Goal: Information Seeking & Learning: Learn about a topic

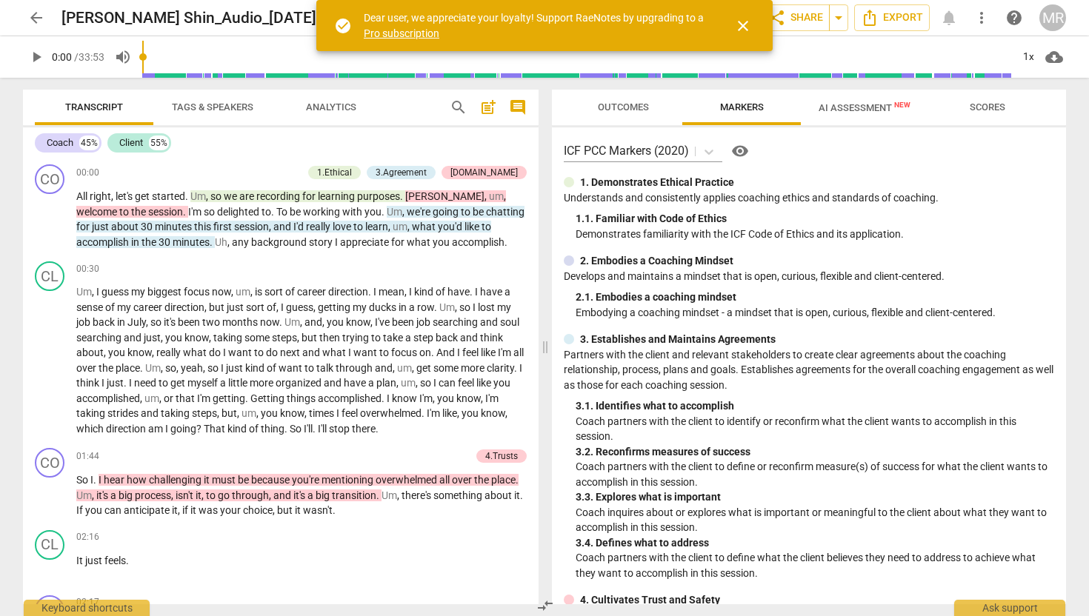
click at [30, 22] on span "arrow_back" at bounding box center [36, 18] width 18 height 18
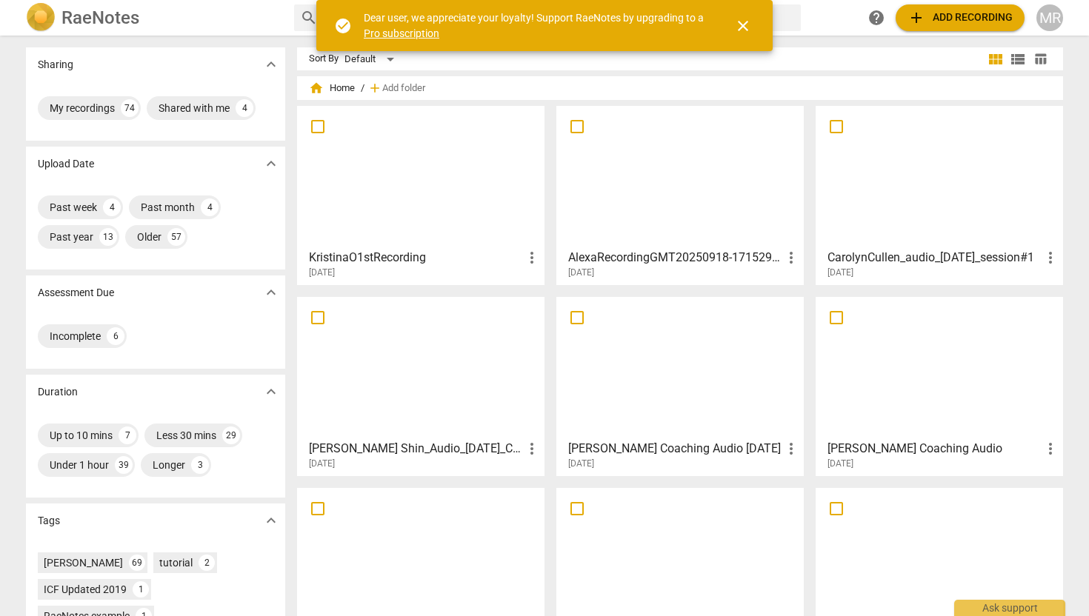
click at [373, 187] on div at bounding box center [420, 176] width 237 height 131
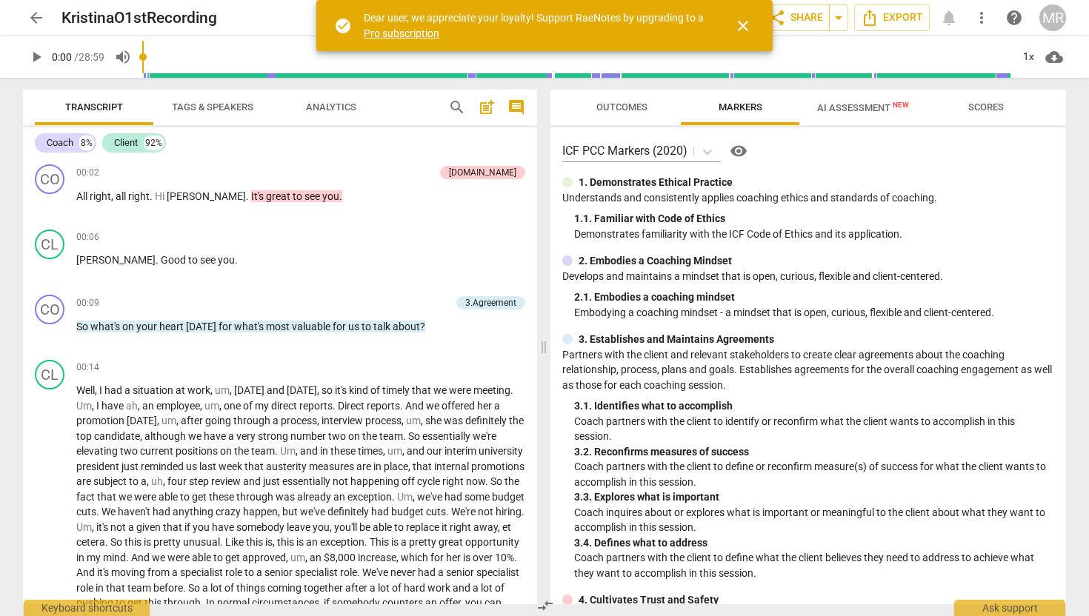
click at [36, 25] on span "arrow_back" at bounding box center [36, 18] width 18 height 18
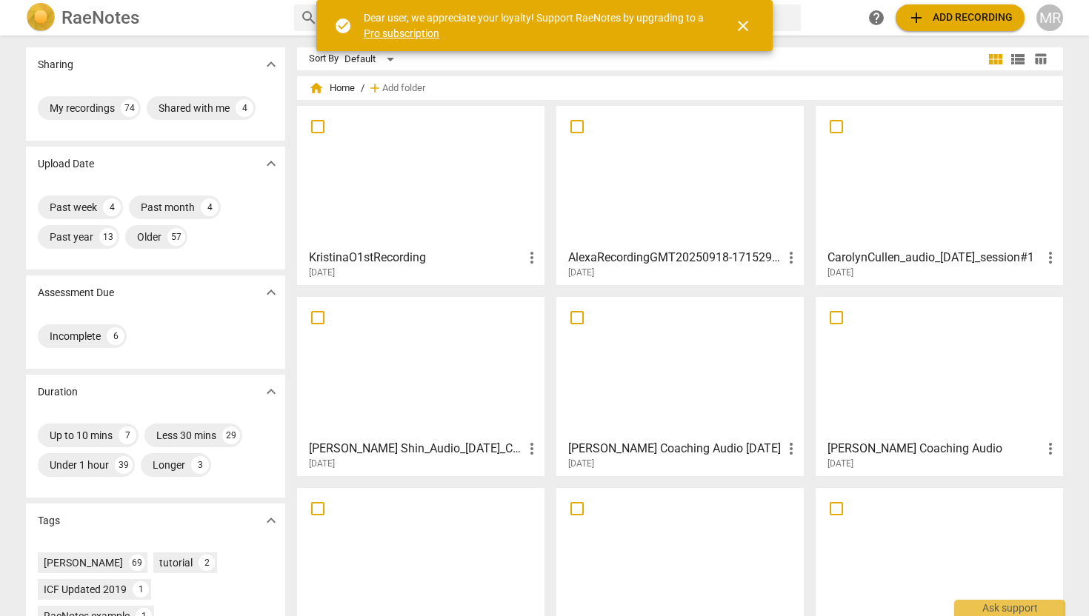
click at [453, 375] on div at bounding box center [420, 367] width 237 height 131
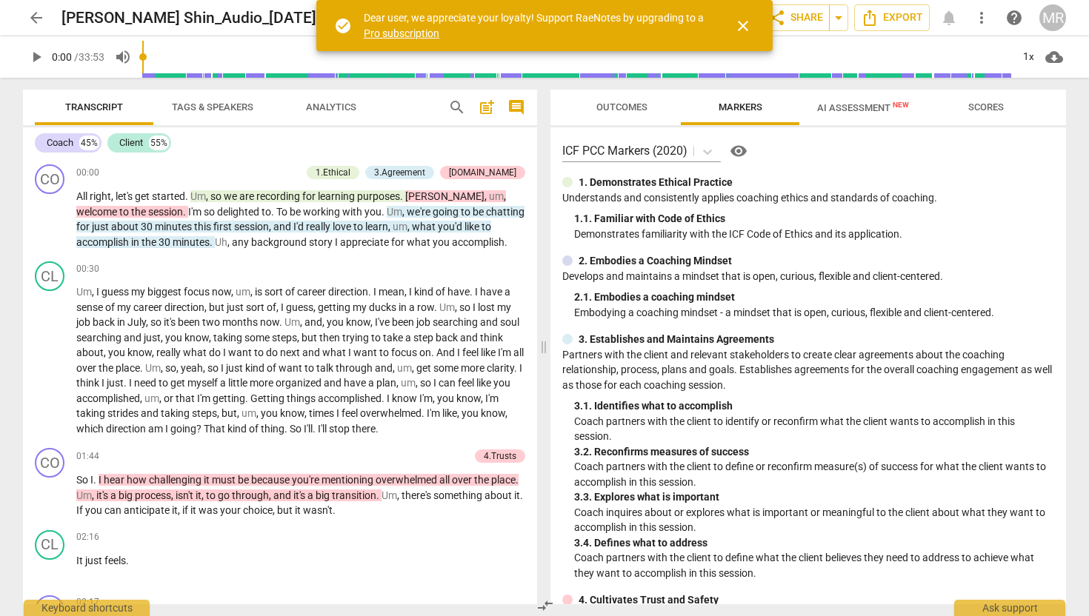
click at [859, 111] on span "AI Assessment New" at bounding box center [863, 107] width 92 height 11
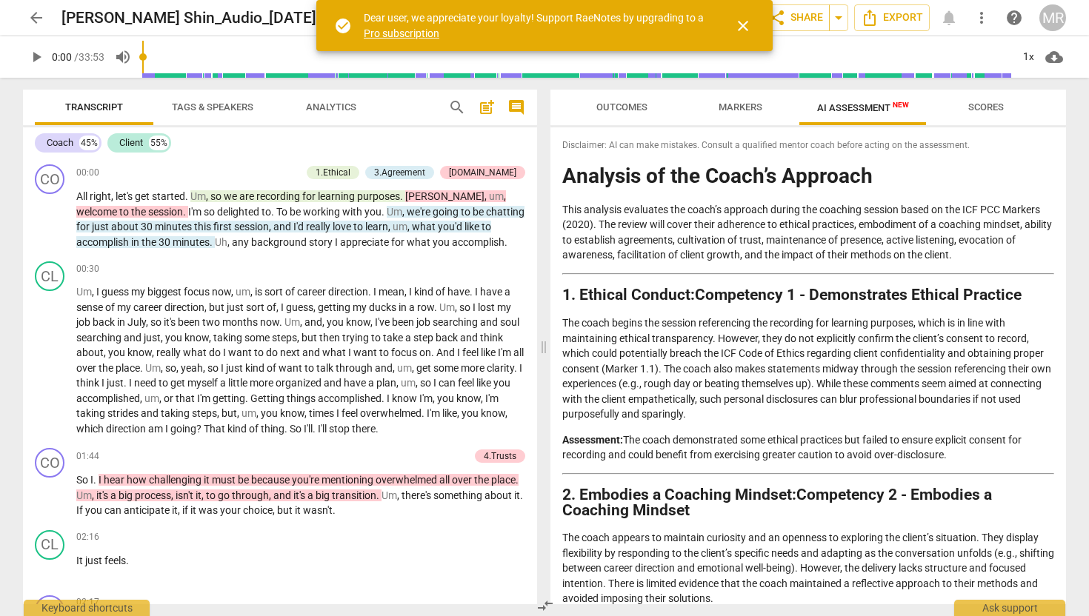
click at [33, 22] on span "arrow_back" at bounding box center [36, 18] width 18 height 18
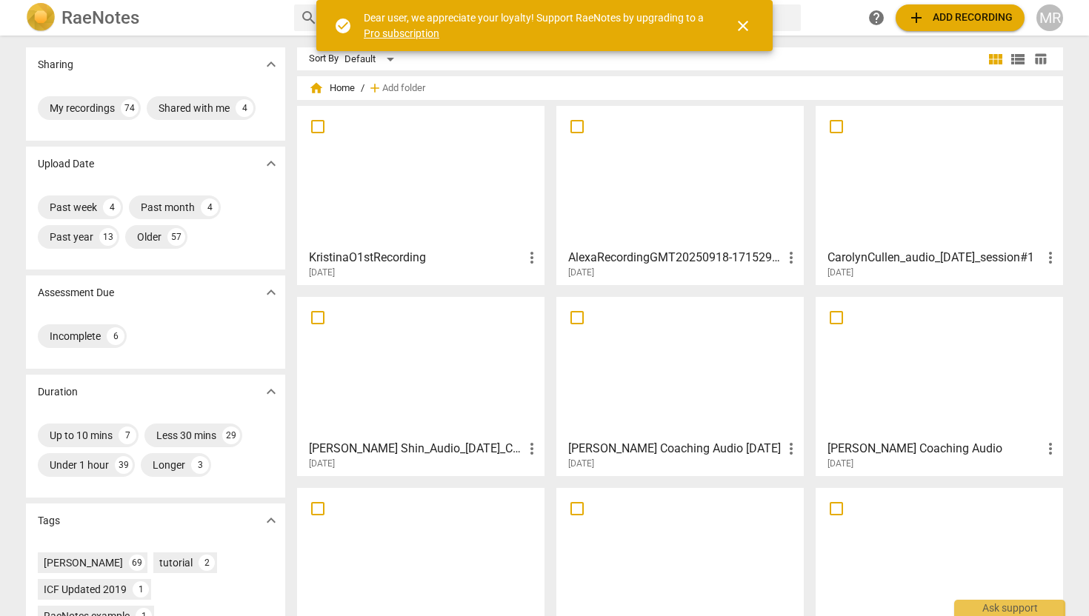
click at [427, 191] on div at bounding box center [420, 176] width 237 height 131
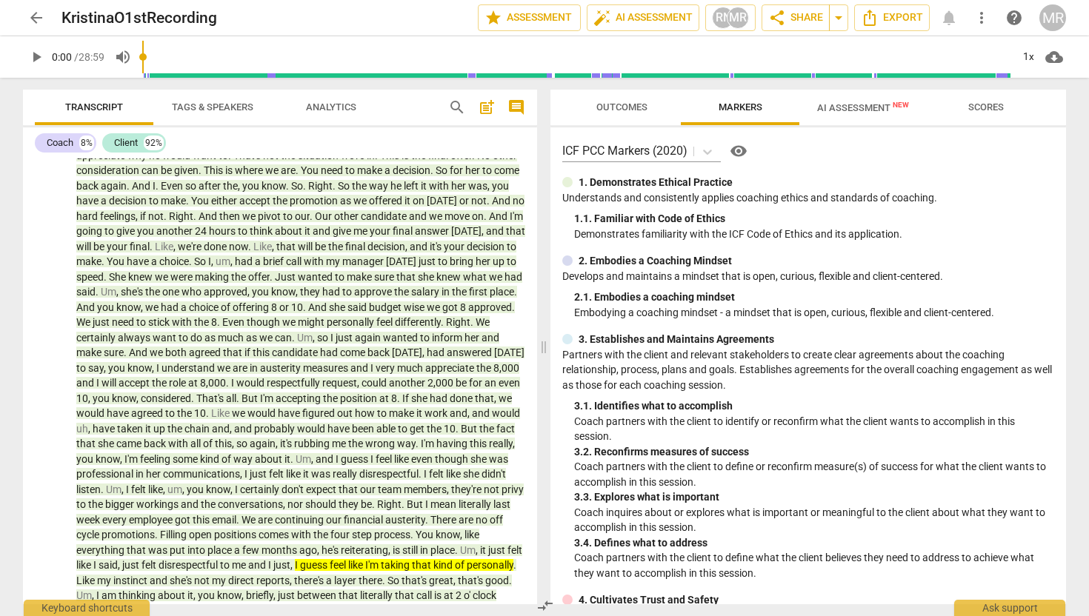
scroll to position [929, 0]
click at [50, 370] on span "play_arrow" at bounding box center [50, 362] width 18 height 18
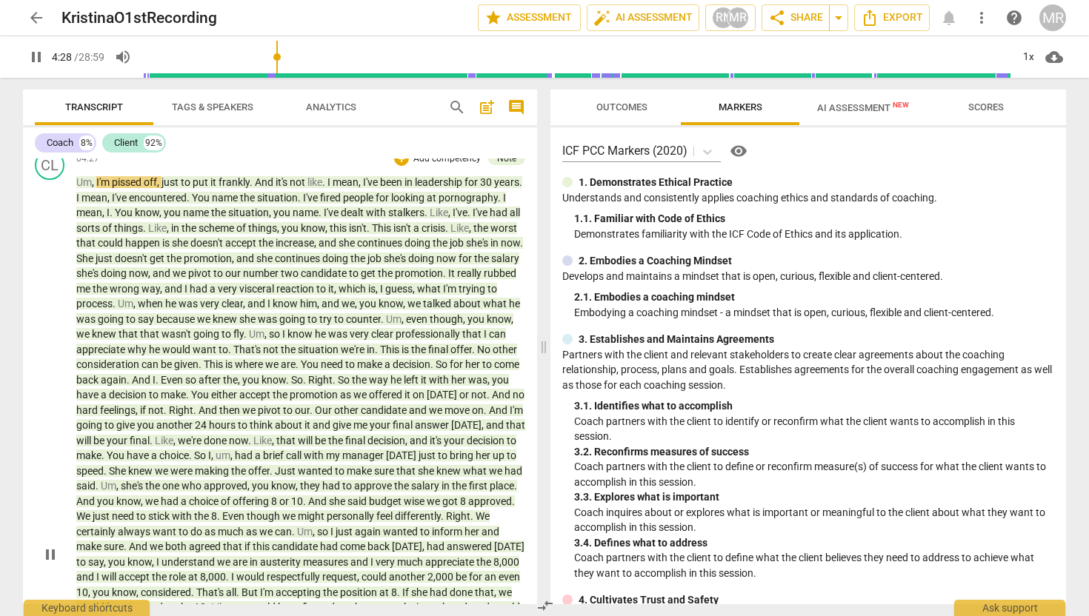
scroll to position [720, 0]
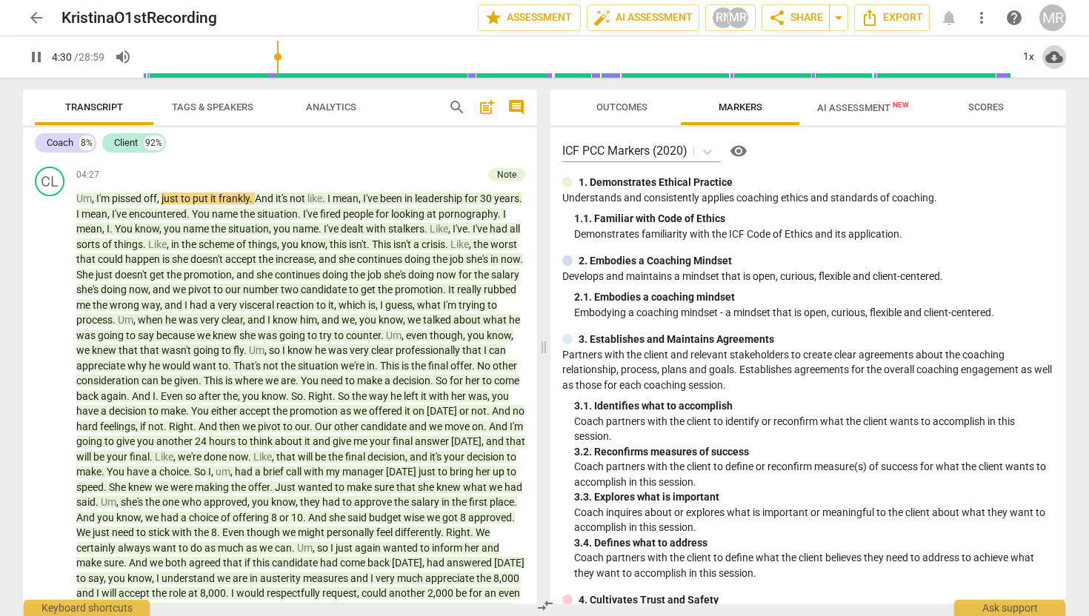
click at [1050, 61] on span "cloud_download" at bounding box center [1054, 57] width 18 height 18
click at [1079, 112] on div at bounding box center [544, 308] width 1089 height 616
click at [1053, 59] on span "cloud_download" at bounding box center [1054, 57] width 18 height 18
click at [1064, 121] on div at bounding box center [544, 308] width 1089 height 616
click at [1027, 56] on div "1x" at bounding box center [1028, 57] width 28 height 24
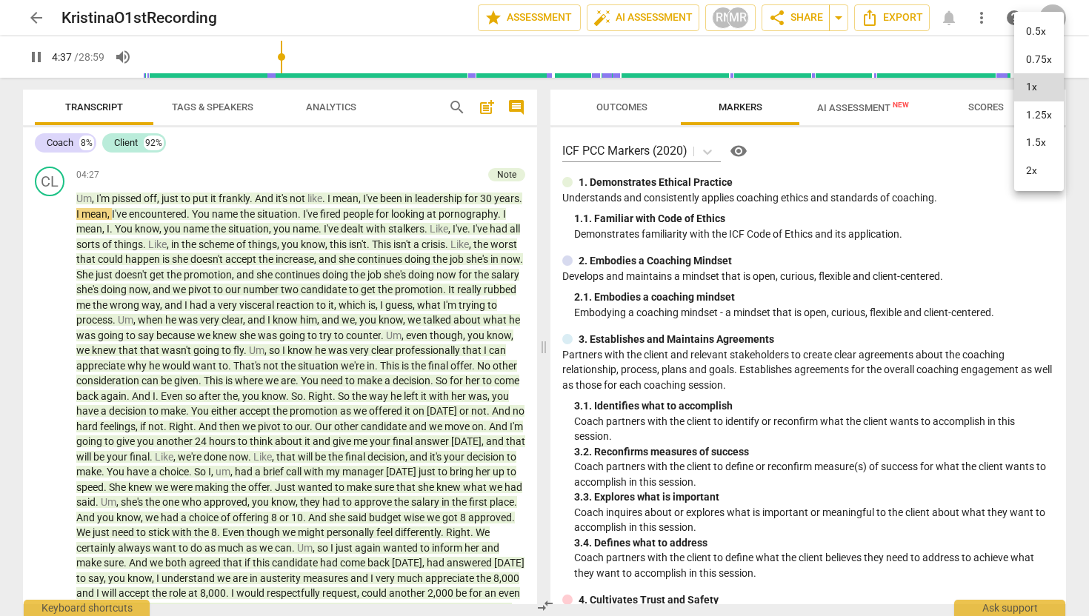
click at [1031, 147] on li "1.5x" at bounding box center [1039, 143] width 50 height 28
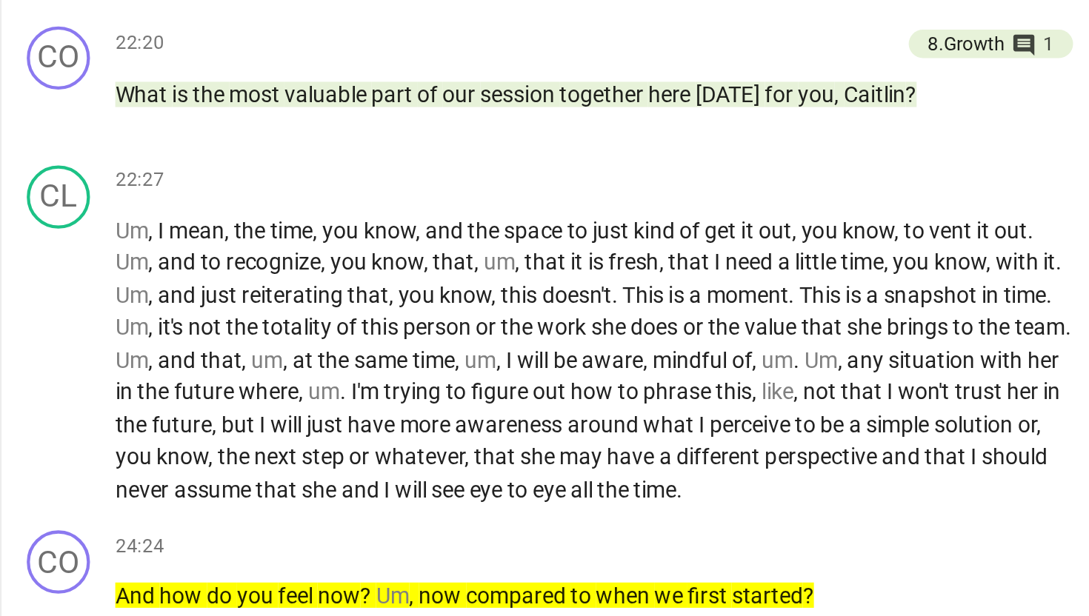
scroll to position [3195, 0]
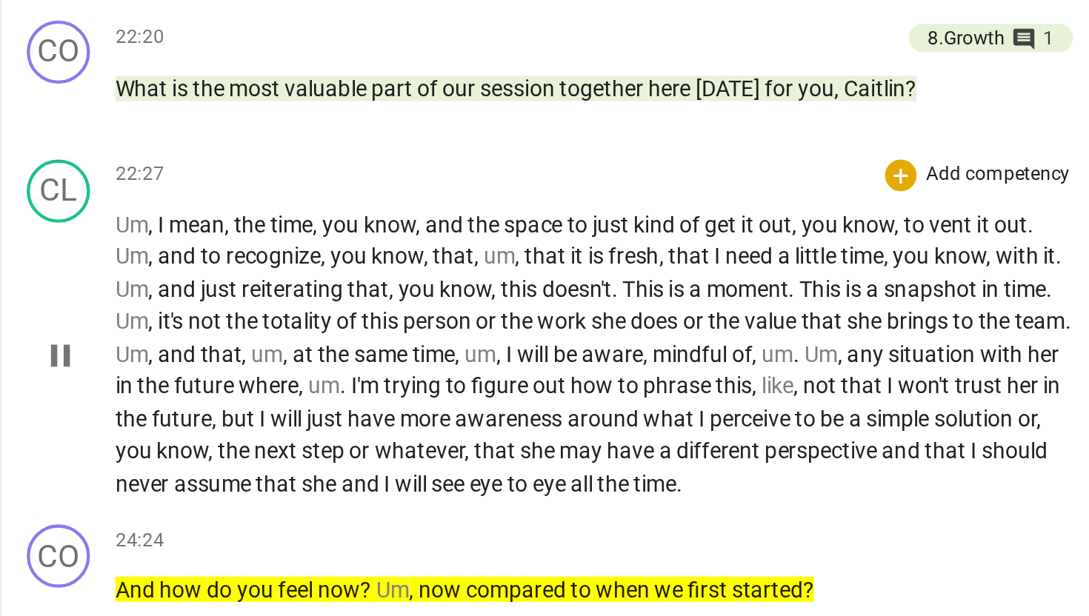
click at [55, 334] on span "pause" at bounding box center [50, 325] width 18 height 18
click at [56, 334] on span "play_arrow" at bounding box center [50, 325] width 18 height 18
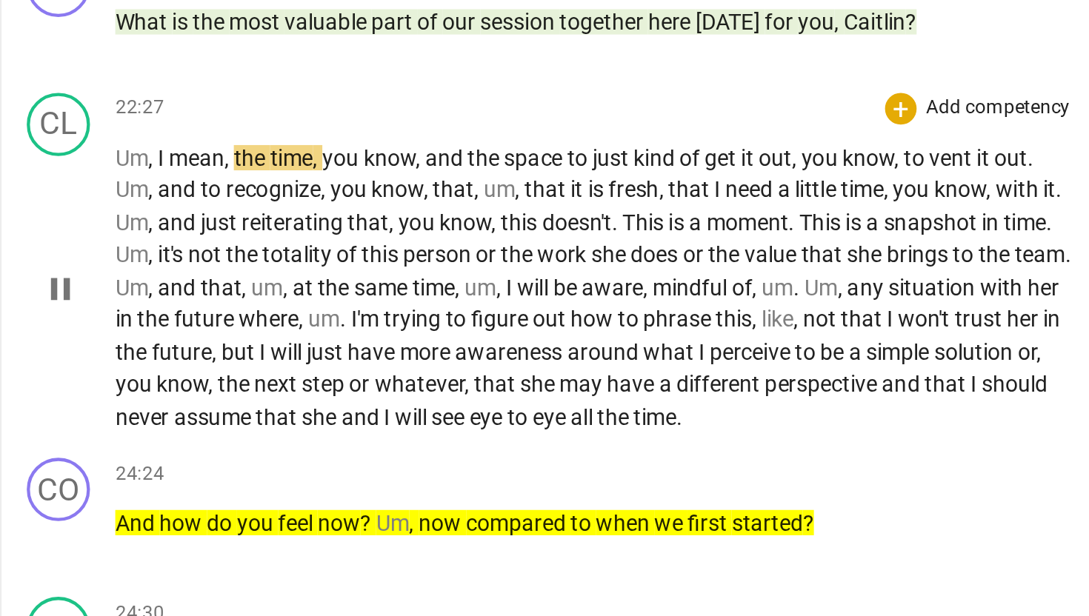
scroll to position [3226, 0]
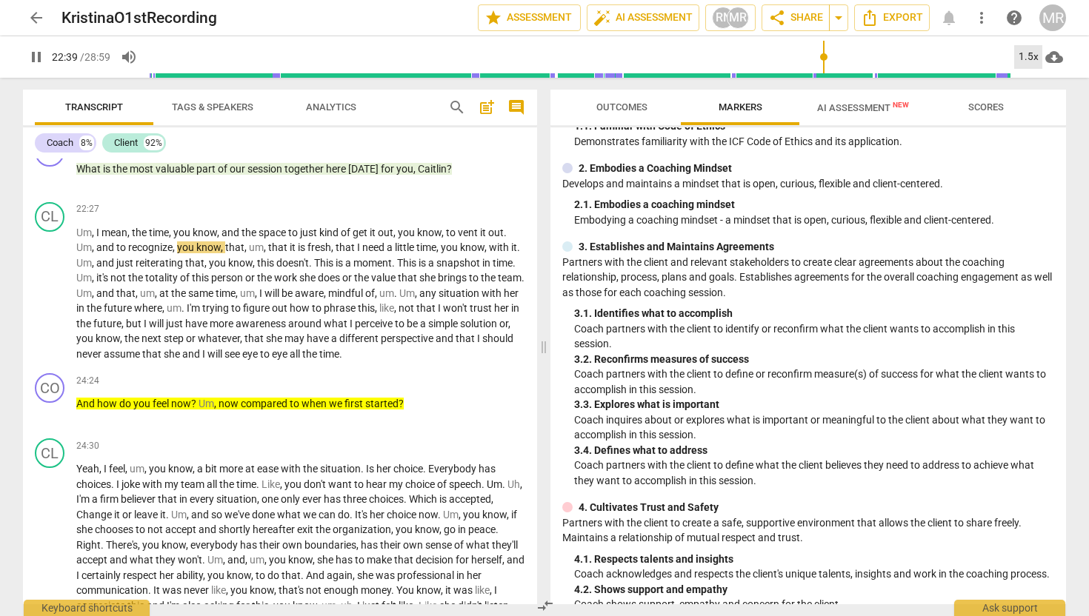
click at [1028, 56] on div "1.5x" at bounding box center [1028, 57] width 28 height 24
click at [1029, 176] on li "2x" at bounding box center [1039, 171] width 50 height 28
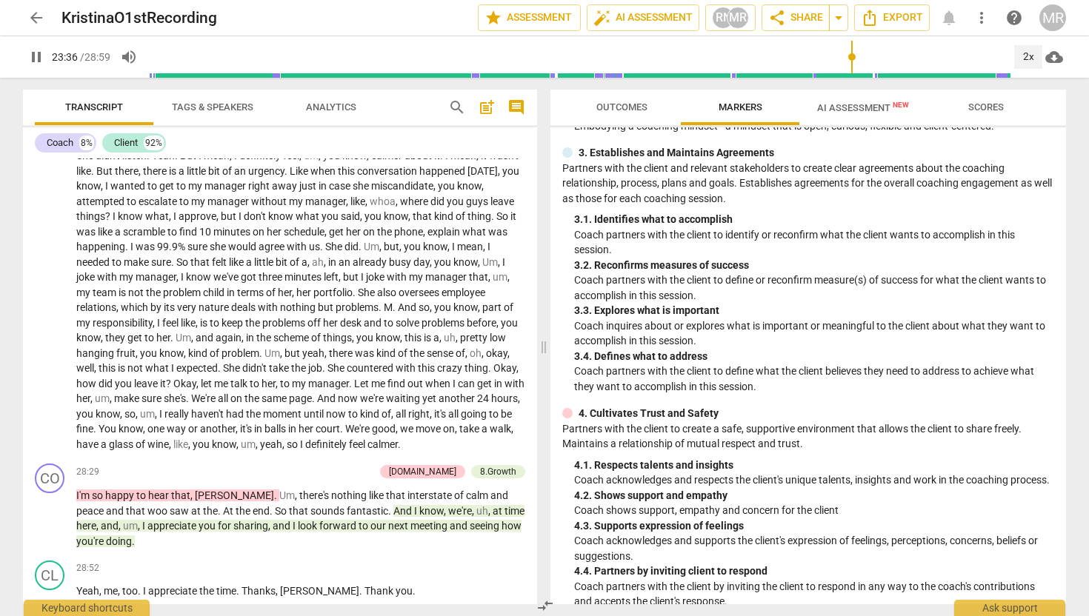
scroll to position [3683, 0]
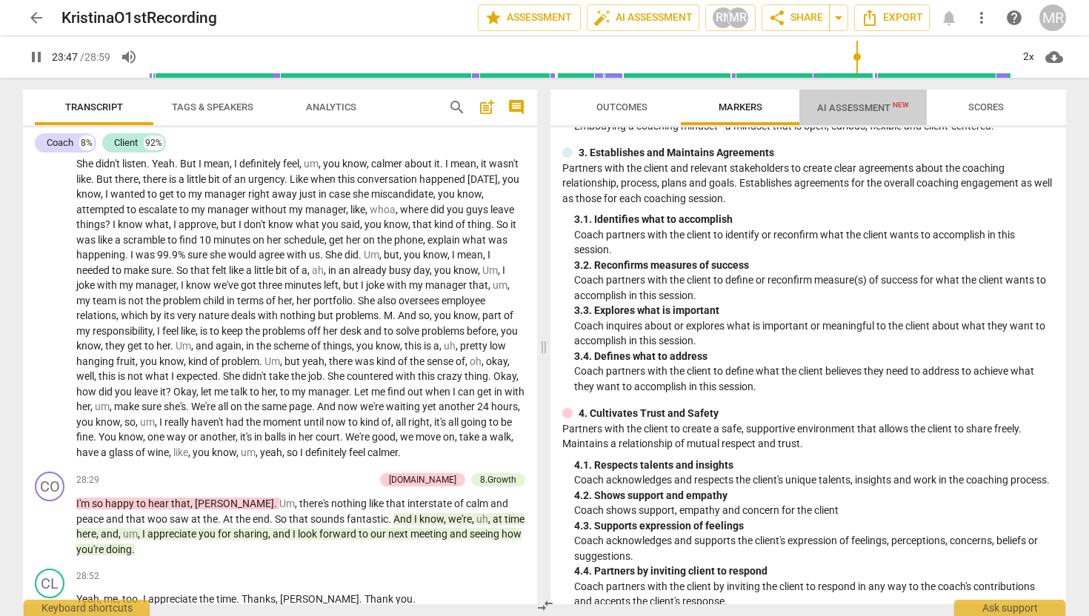
click at [849, 100] on span "AI Assessment New" at bounding box center [862, 107] width 127 height 22
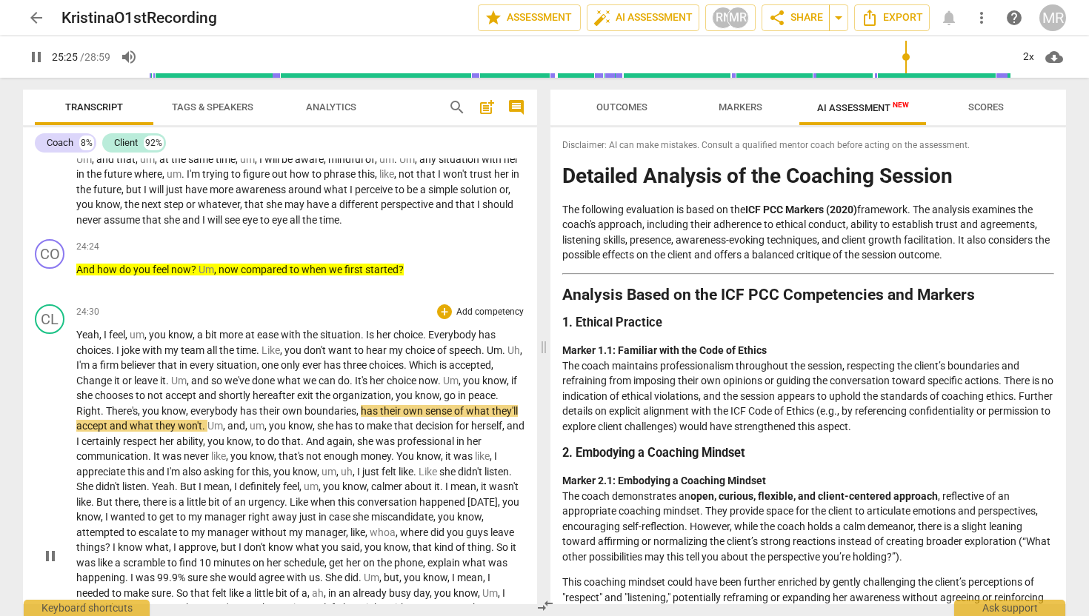
scroll to position [3342, 0]
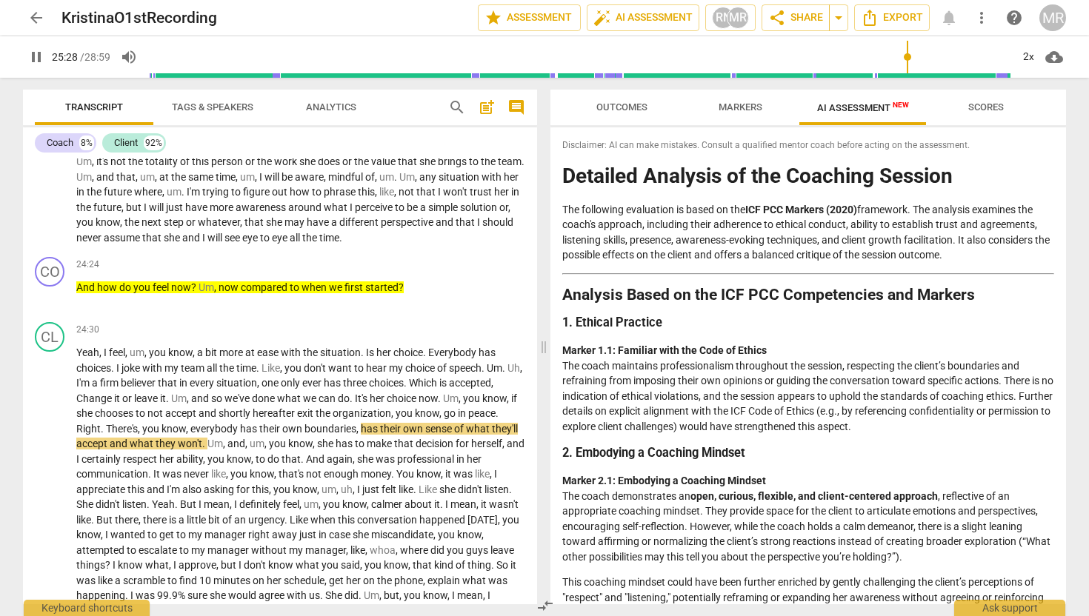
click at [981, 106] on span "Scores" at bounding box center [986, 106] width 36 height 11
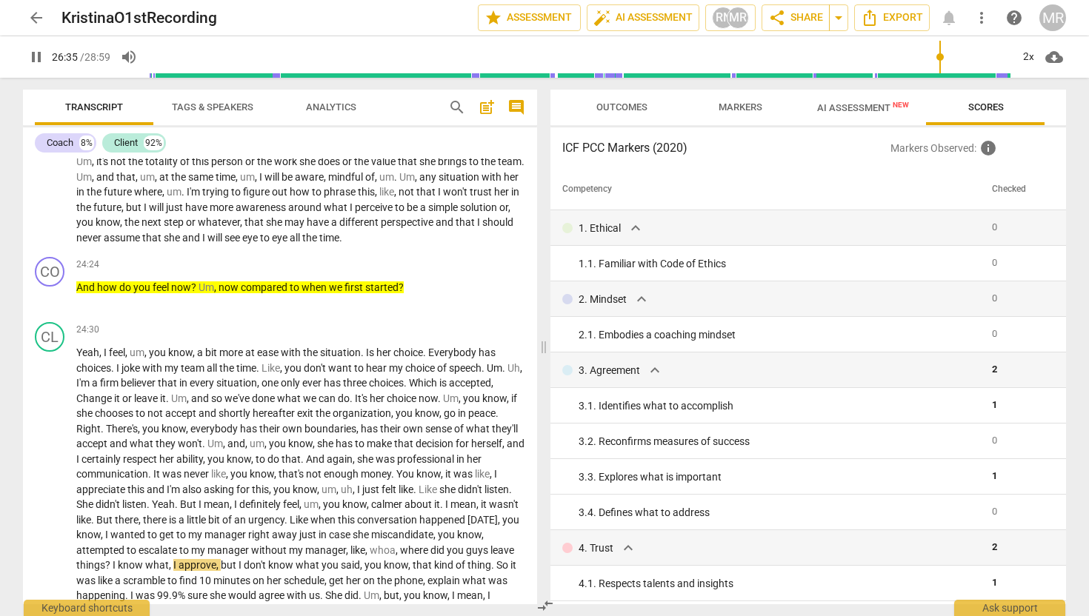
scroll to position [3788, 0]
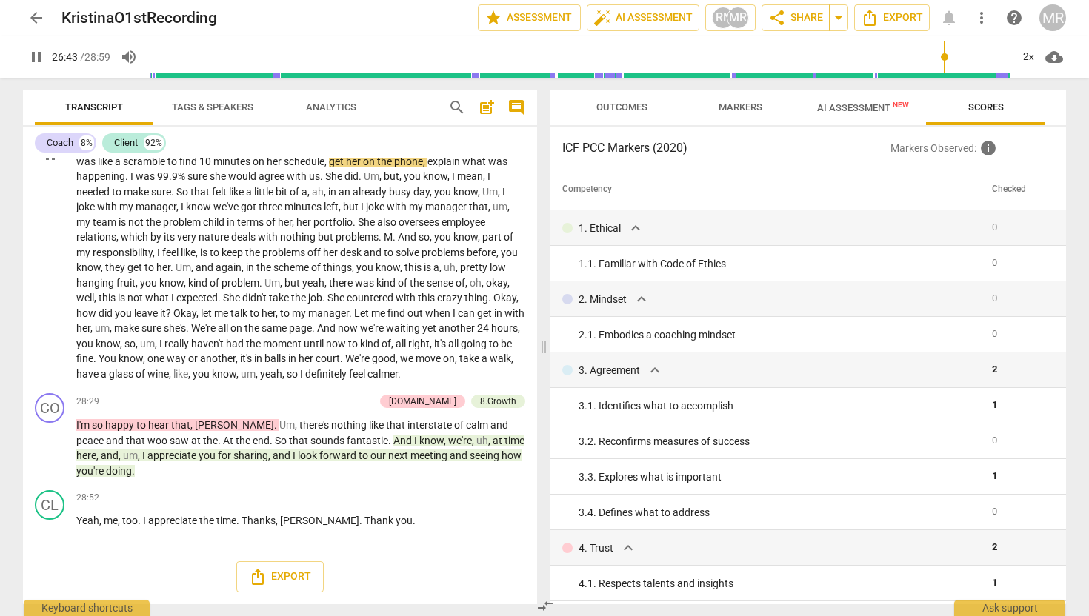
click at [47, 164] on span "pause" at bounding box center [50, 155] width 18 height 18
type input "1604"
